Goal: Transaction & Acquisition: Subscribe to service/newsletter

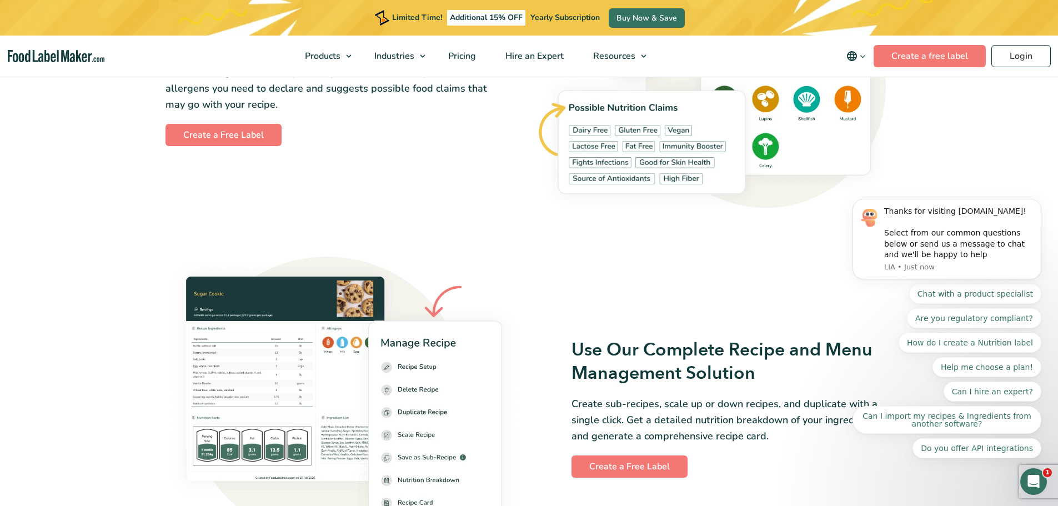
scroll to position [1555, 0]
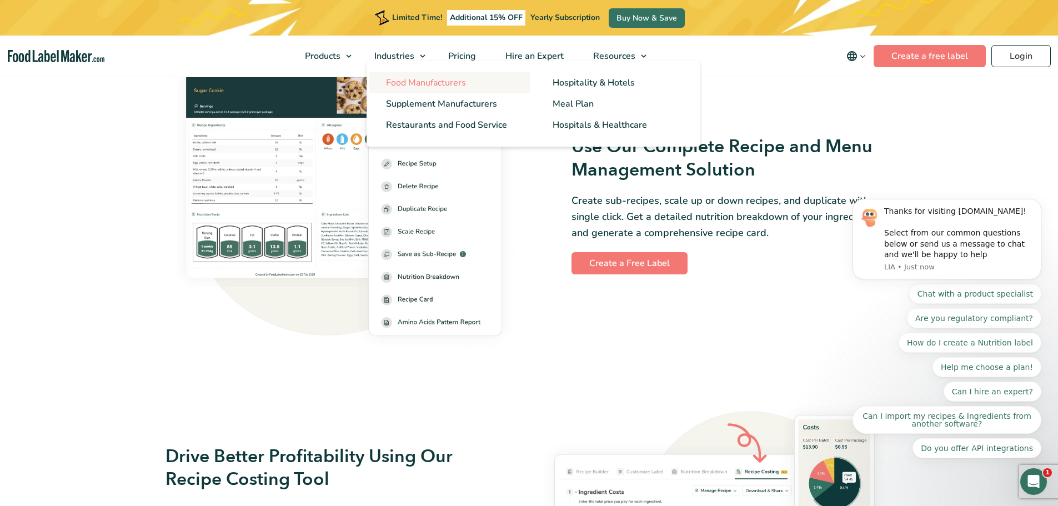
click at [433, 81] on span "Food Manufacturers" at bounding box center [426, 83] width 80 height 12
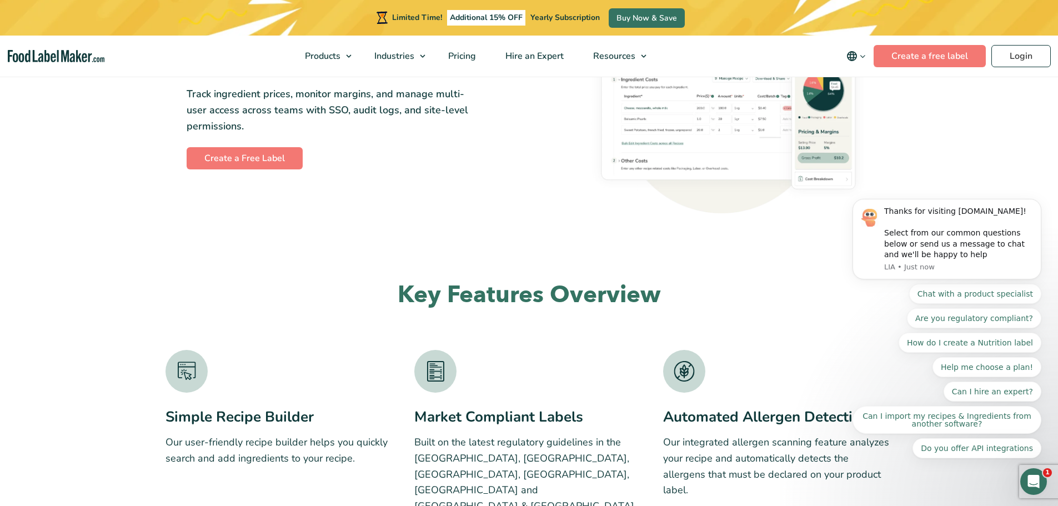
scroll to position [1611, 0]
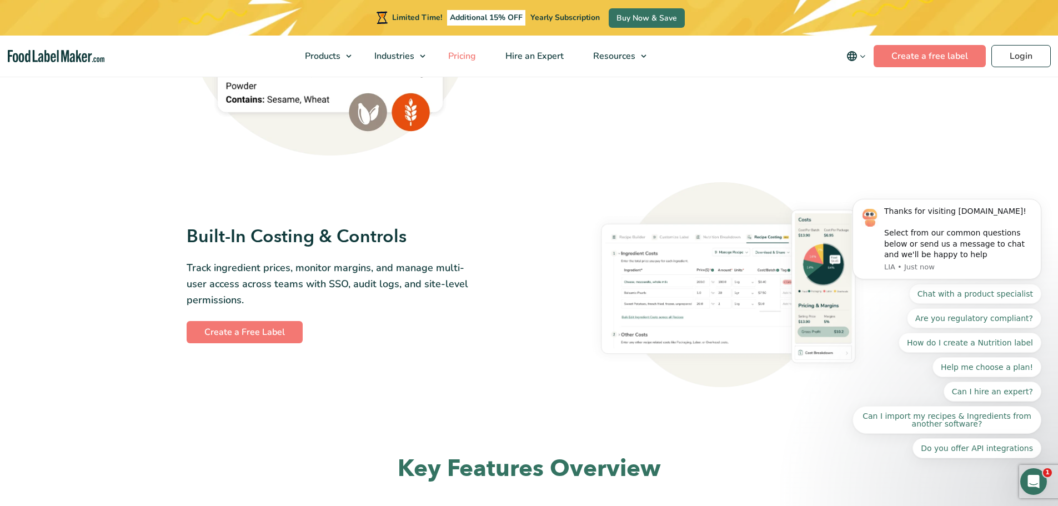
click at [468, 56] on span "Pricing" at bounding box center [461, 56] width 32 height 12
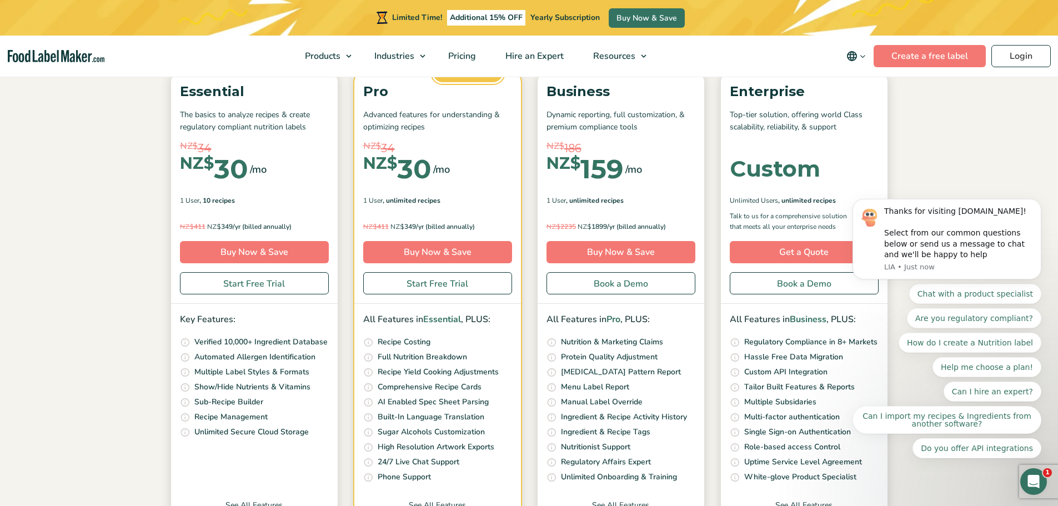
scroll to position [167, 0]
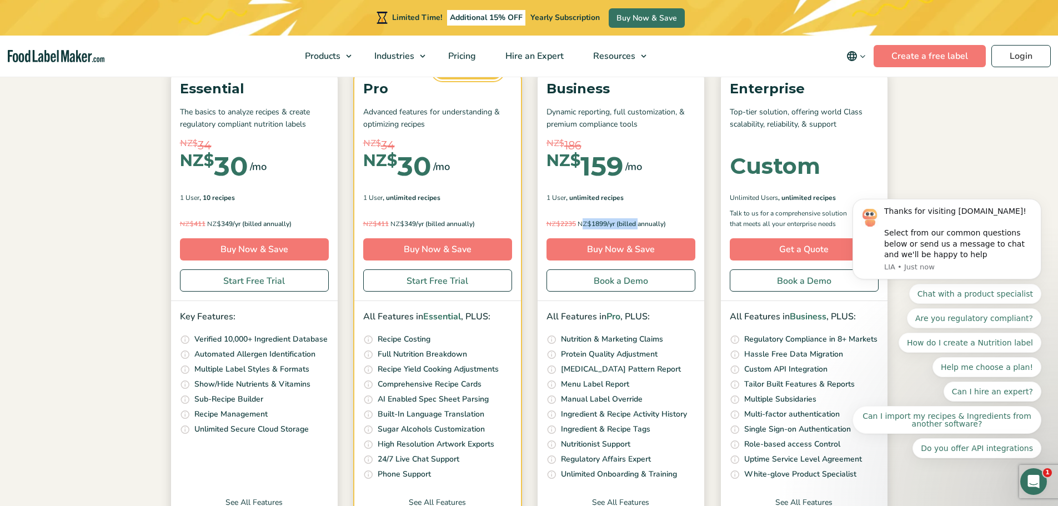
drag, startPoint x: 586, startPoint y: 221, endPoint x: 638, endPoint y: 224, distance: 52.9
click at [638, 224] on p "NZ$ 2235 NZ$ 1899/yr (billed annually)" at bounding box center [621, 223] width 149 height 11
click at [655, 221] on p "NZ$ 2235 NZ$ 1899/yr (billed annually)" at bounding box center [621, 223] width 149 height 11
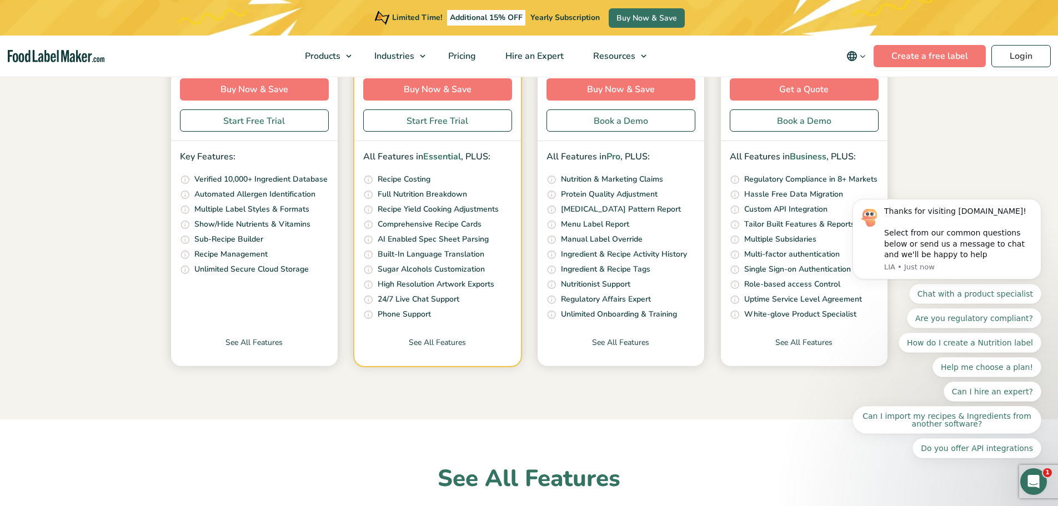
scroll to position [333, 0]
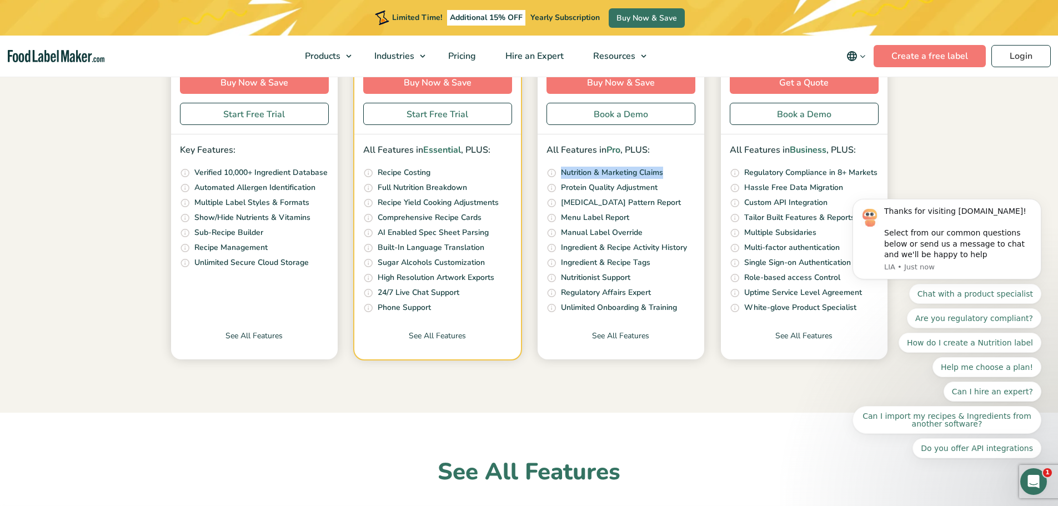
drag, startPoint x: 666, startPoint y: 172, endPoint x: 558, endPoint y: 170, distance: 107.8
click at [558, 170] on li "Our unique nutrition algorithm scans your recipe and suggests possible Nutritio…" at bounding box center [621, 173] width 149 height 13
drag, startPoint x: 670, startPoint y: 183, endPoint x: 564, endPoint y: 188, distance: 106.2
click at [564, 188] on li "Adjust your Protein quality score if you are making a protein related claim. Us…" at bounding box center [621, 188] width 149 height 13
drag, startPoint x: 669, startPoint y: 201, endPoint x: 554, endPoint y: 205, distance: 115.6
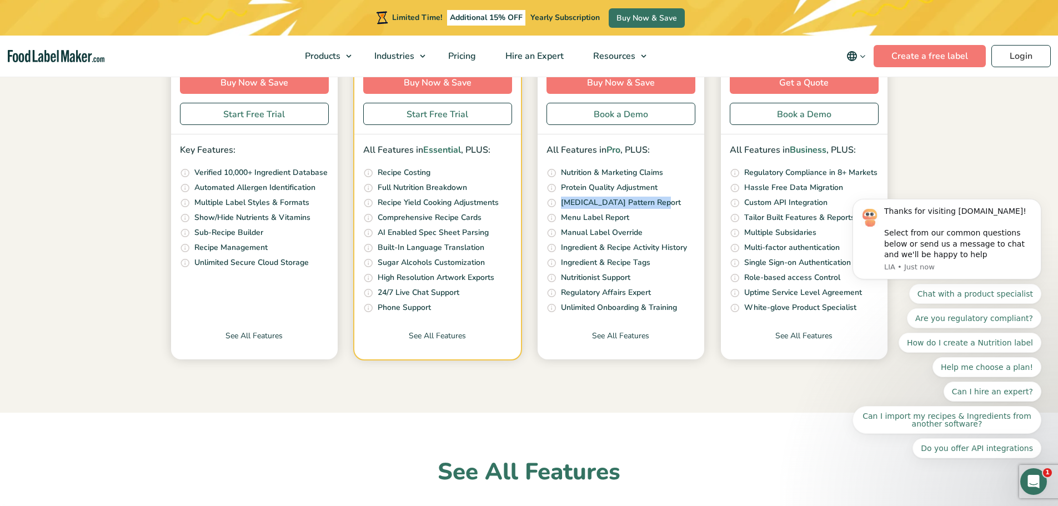
click at [554, 205] on li "Compare your recipes Amino Acids pattern against the idea Amino Acids Pattern a…" at bounding box center [621, 203] width 149 height 13
click at [626, 219] on p "Menu Label Report" at bounding box center [595, 218] width 68 height 12
drag, startPoint x: 605, startPoint y: 236, endPoint x: 563, endPoint y: 239, distance: 42.4
click at [563, 239] on li "Get full control over the nutrition label, allowing you to input and display yo…" at bounding box center [621, 233] width 149 height 13
drag, startPoint x: 646, startPoint y: 246, endPoint x: 686, endPoint y: 244, distance: 40.0
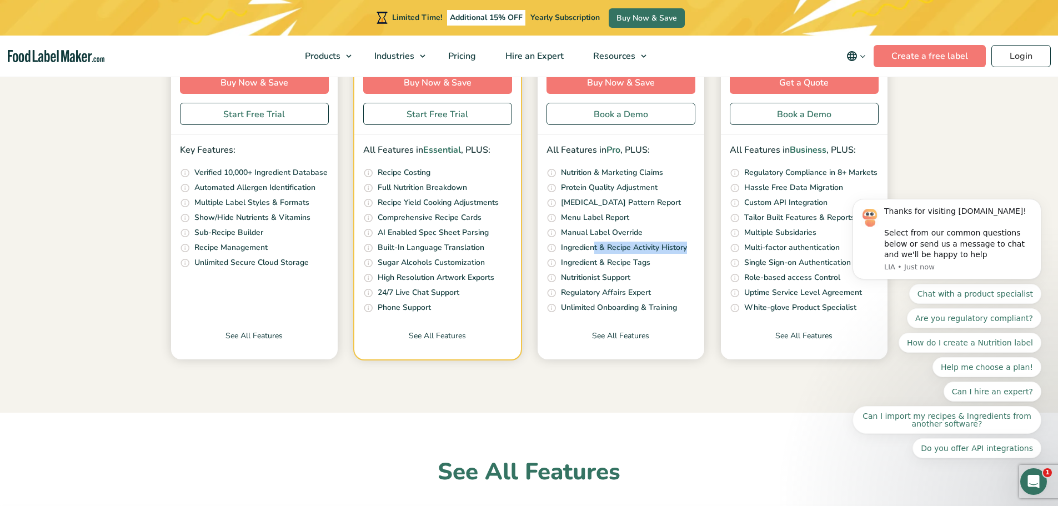
click at [686, 244] on p "Ingredient & Recipe Activity History" at bounding box center [624, 248] width 126 height 12
drag, startPoint x: 646, startPoint y: 264, endPoint x: 562, endPoint y: 269, distance: 84.1
click at [562, 269] on ul "Our unique nutrition algorithm scans your recipe and suggests possible Nutritio…" at bounding box center [621, 241] width 149 height 148
click at [569, 278] on p "Nutritionist Support" at bounding box center [595, 278] width 69 height 12
drag, startPoint x: 582, startPoint y: 306, endPoint x: 687, endPoint y: 307, distance: 105.0
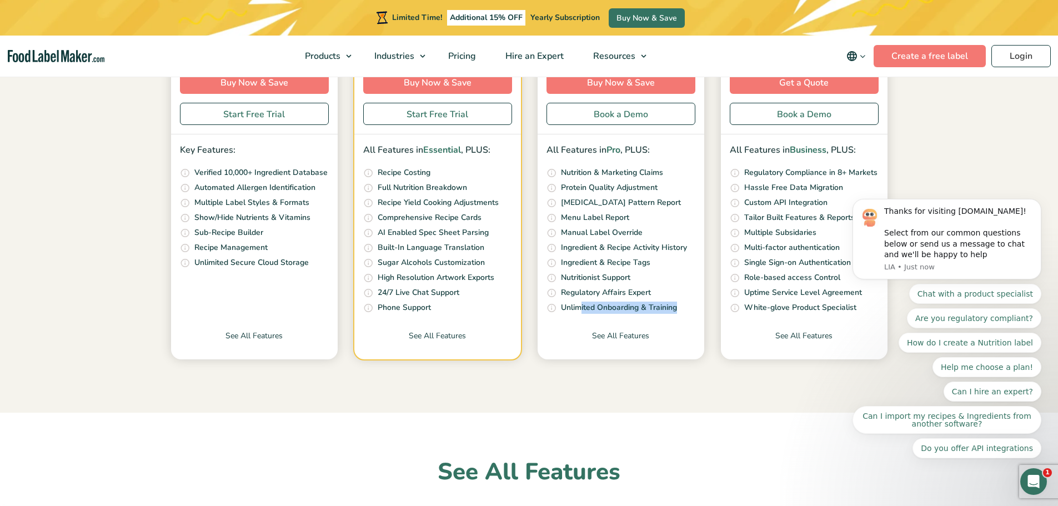
click at [687, 307] on li "Get as many onboarding sessions as your teams need. Your dedicated customer suc…" at bounding box center [621, 308] width 149 height 13
click at [674, 336] on link "See All Features" at bounding box center [621, 344] width 167 height 29
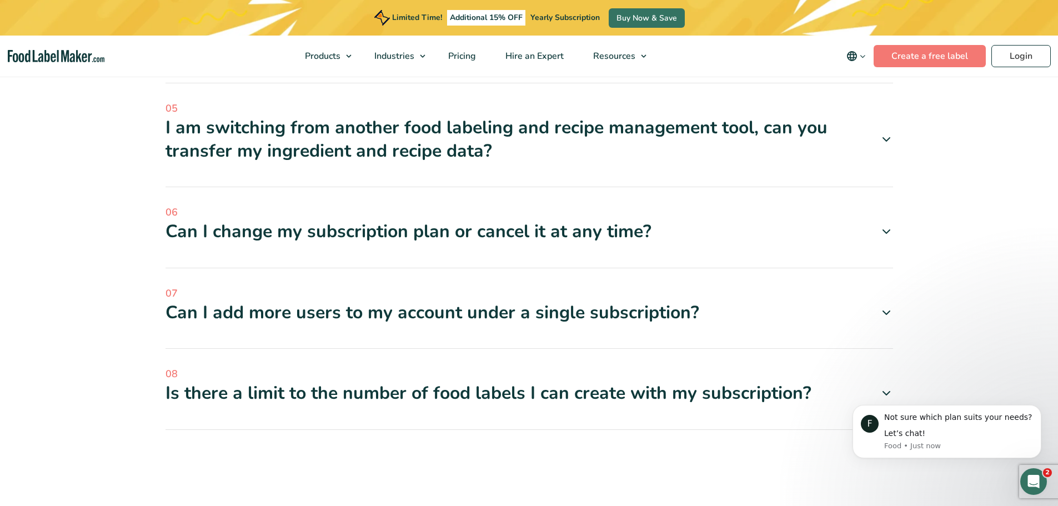
scroll to position [4055, 0]
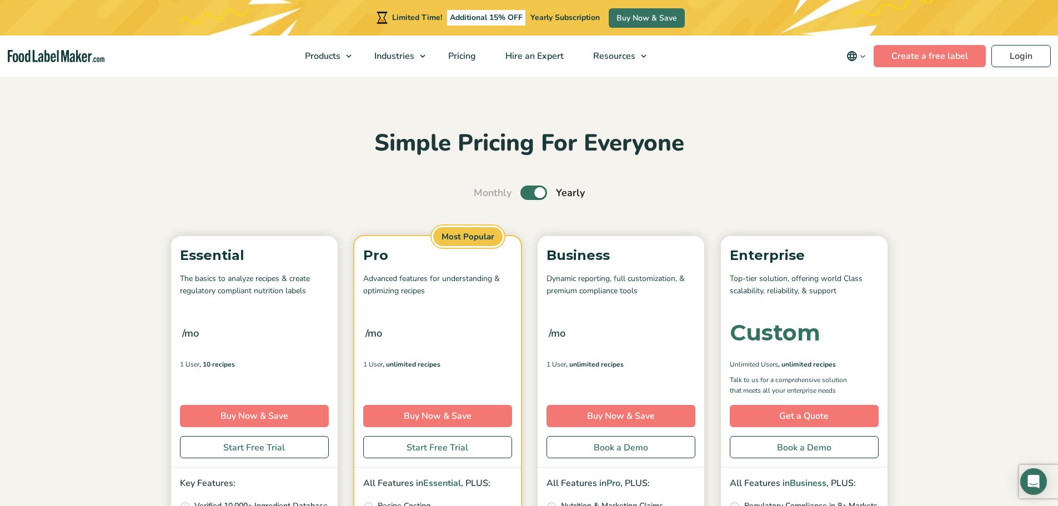
scroll to position [334, 0]
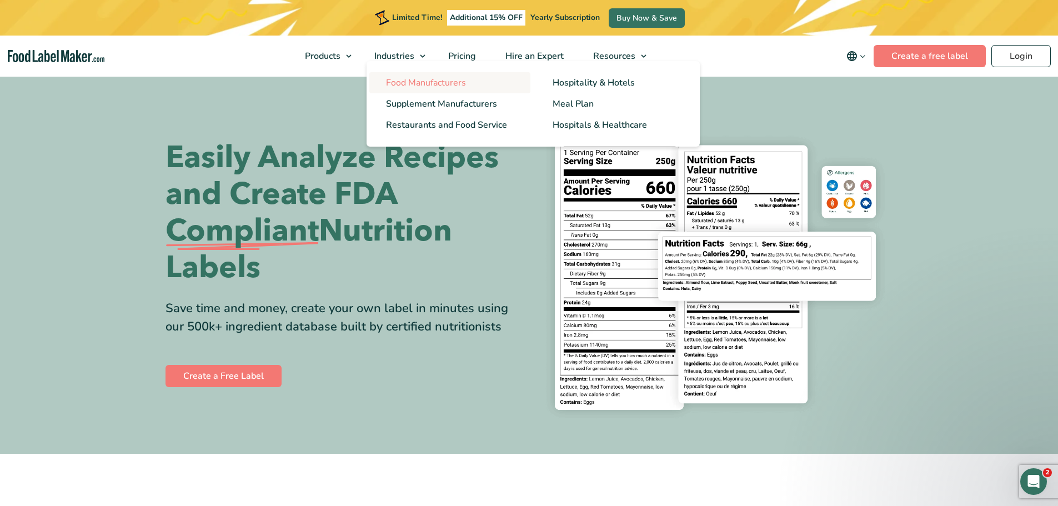
click at [436, 83] on span "Food Manufacturers" at bounding box center [426, 83] width 80 height 12
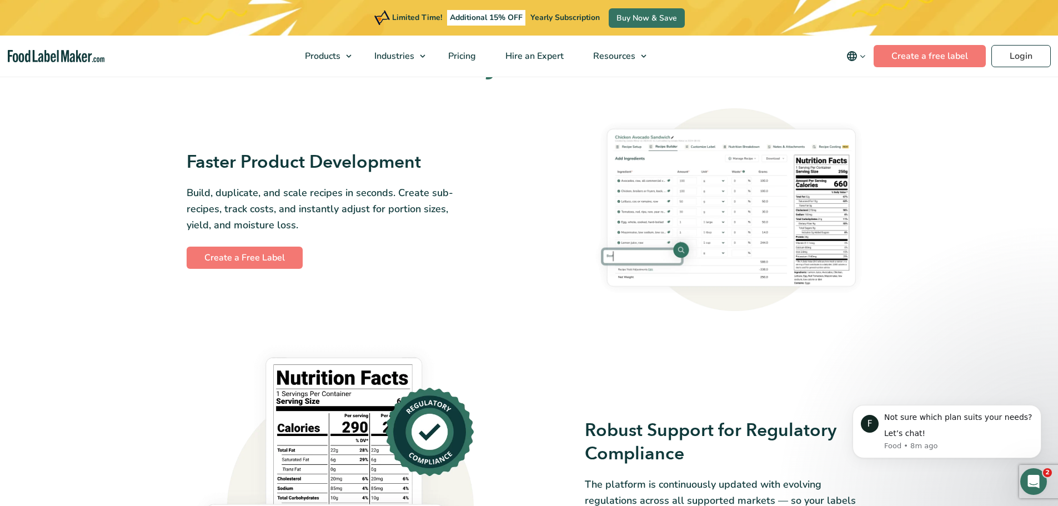
scroll to position [444, 0]
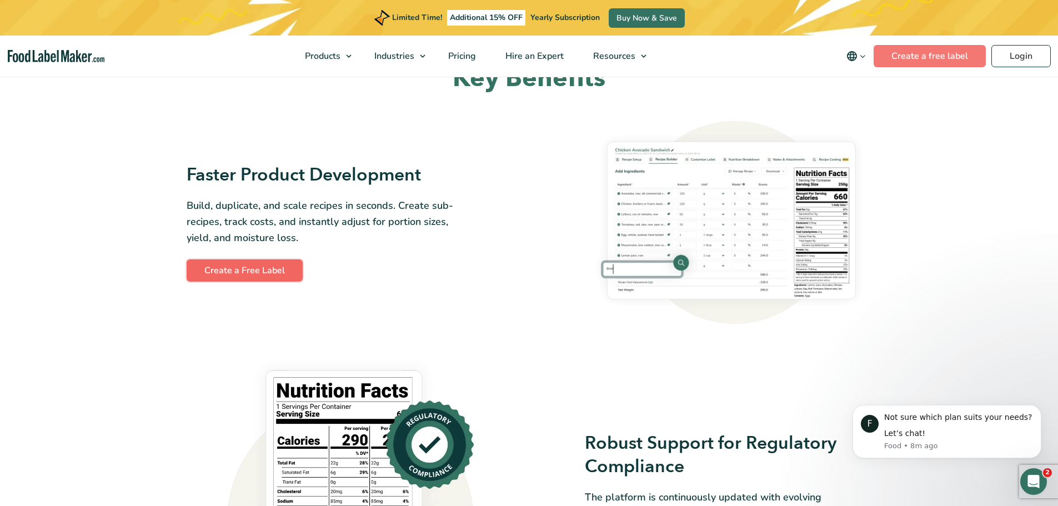
click at [238, 271] on link "Create a Free Label" at bounding box center [245, 270] width 116 height 22
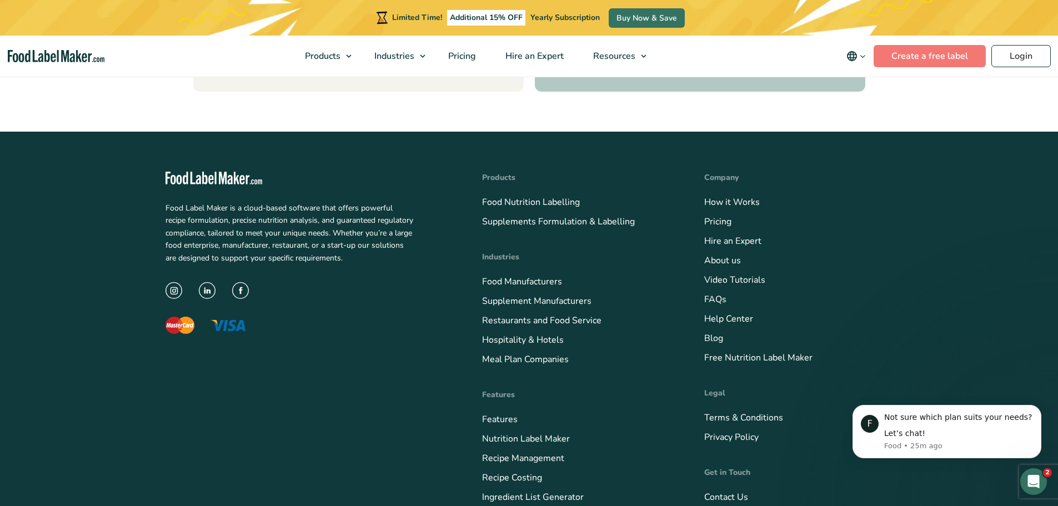
scroll to position [4698, 0]
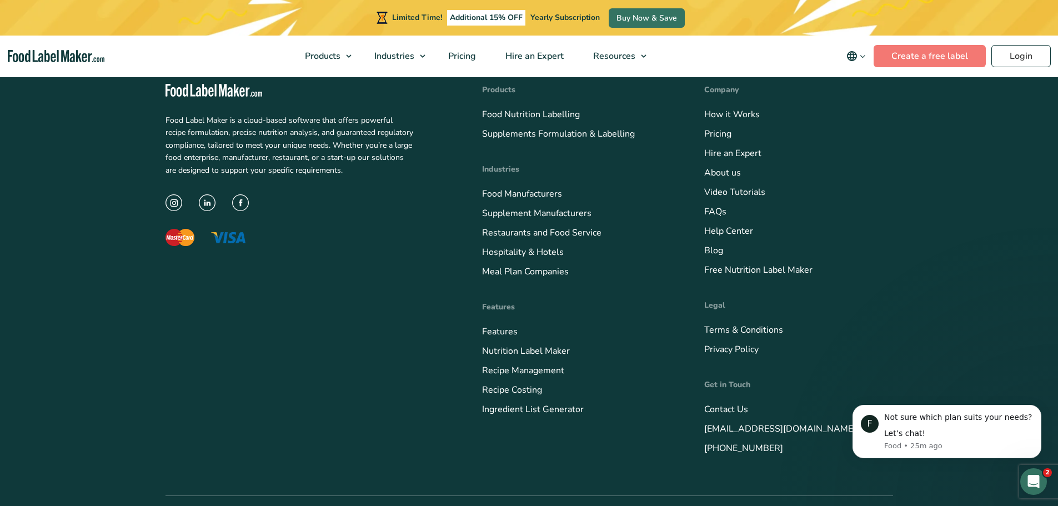
click at [636, 382] on li "Recipe Costing" at bounding box center [576, 389] width 189 height 15
